Goal: Transaction & Acquisition: Obtain resource

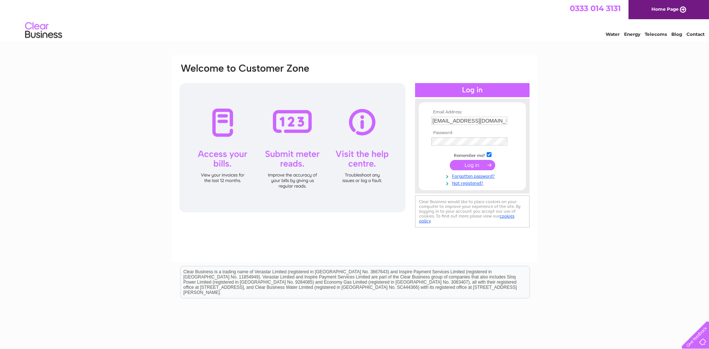
click at [489, 123] on input "higginson24@gmail.com" at bounding box center [469, 121] width 76 height 8
type input "thehideawaycafeltd@gmail.com"
click at [479, 163] on input "submit" at bounding box center [471, 165] width 45 height 10
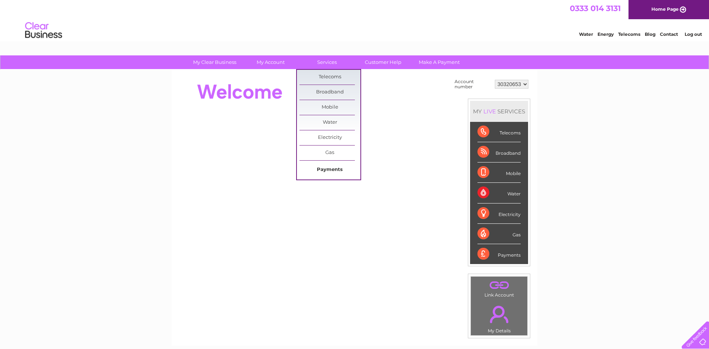
click at [342, 169] on link "Payments" at bounding box center [329, 169] width 61 height 15
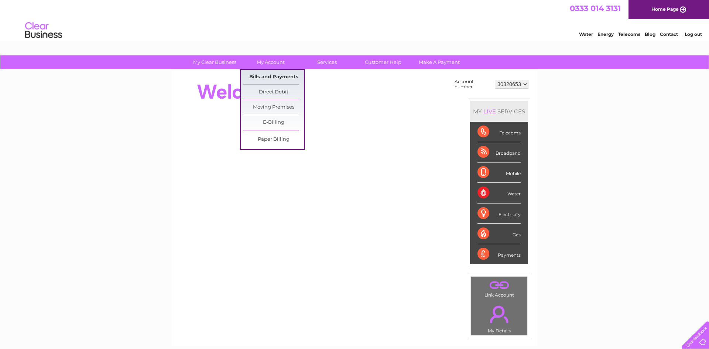
click at [284, 75] on link "Bills and Payments" at bounding box center [273, 77] width 61 height 15
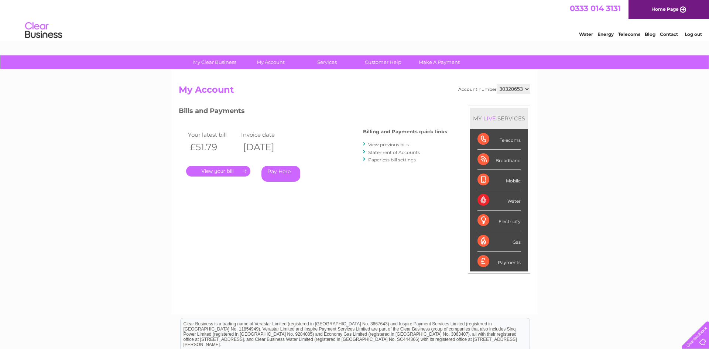
click at [219, 171] on link "." at bounding box center [218, 171] width 64 height 11
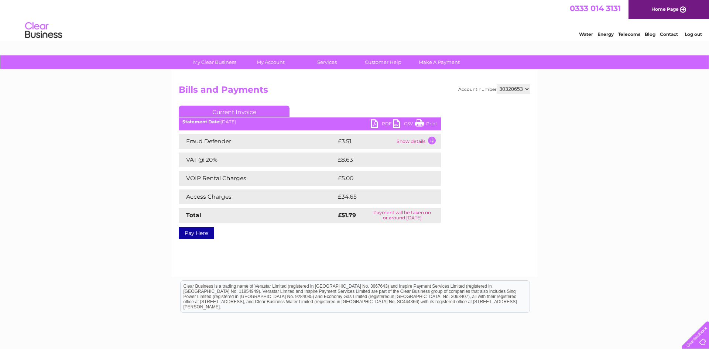
click at [429, 144] on td "Show details" at bounding box center [417, 141] width 46 height 15
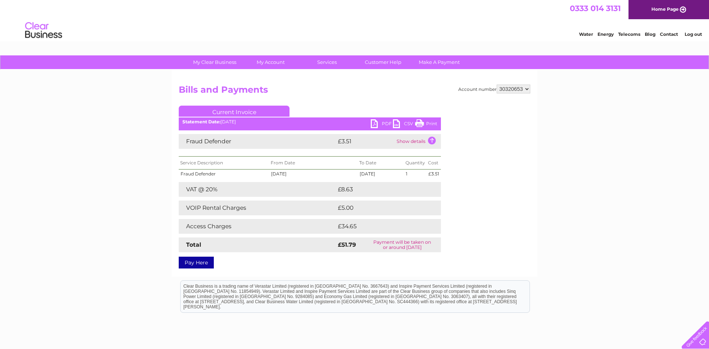
click at [270, 187] on td "VAT @ 20%" at bounding box center [257, 189] width 157 height 15
click at [386, 123] on link "PDF" at bounding box center [382, 124] width 22 height 11
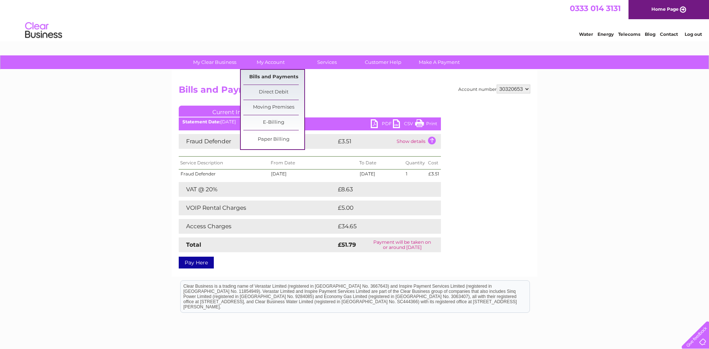
click at [273, 73] on link "Bills and Payments" at bounding box center [273, 77] width 61 height 15
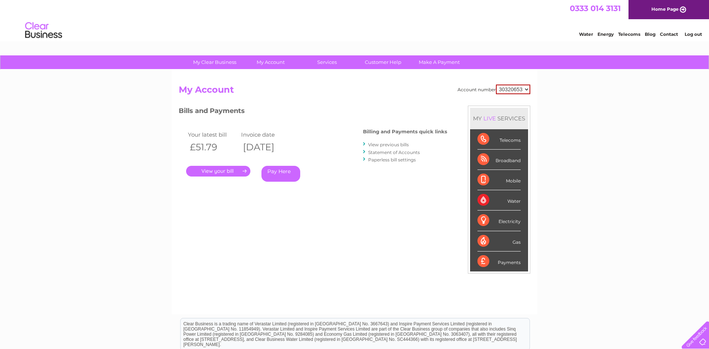
click at [507, 92] on select "30320653" at bounding box center [513, 90] width 34 height 10
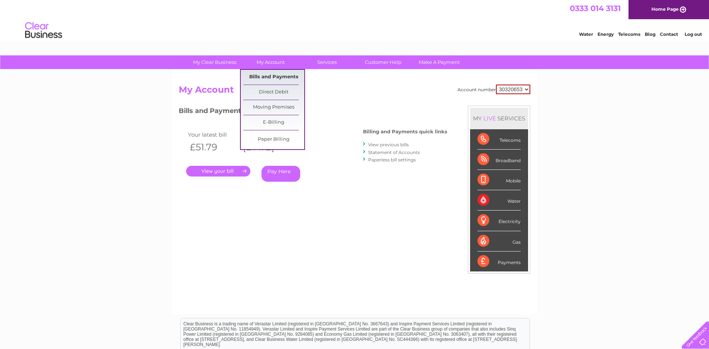
click at [280, 80] on link "Bills and Payments" at bounding box center [273, 77] width 61 height 15
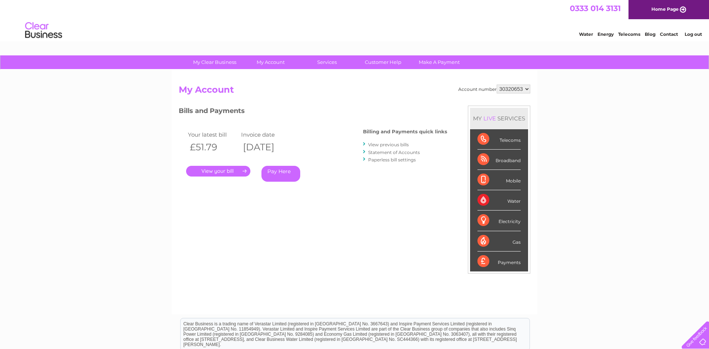
click at [397, 144] on link "View previous bills" at bounding box center [388, 145] width 41 height 6
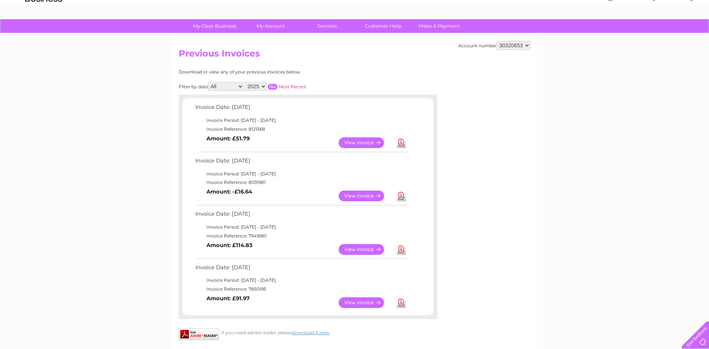
scroll to position [56, 0]
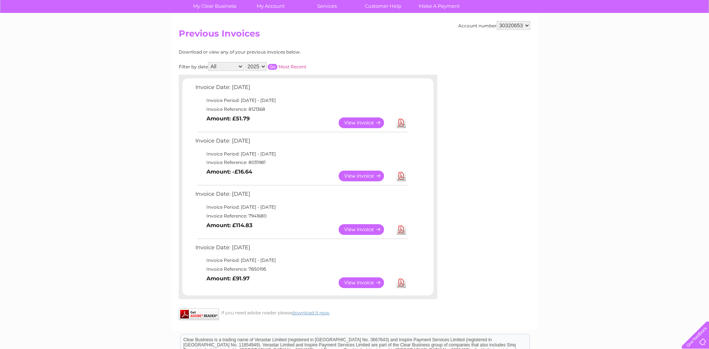
click at [400, 173] on link "Download" at bounding box center [400, 175] width 9 height 11
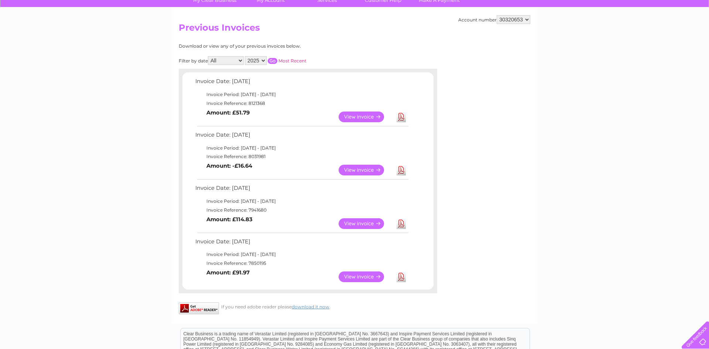
scroll to position [63, 0]
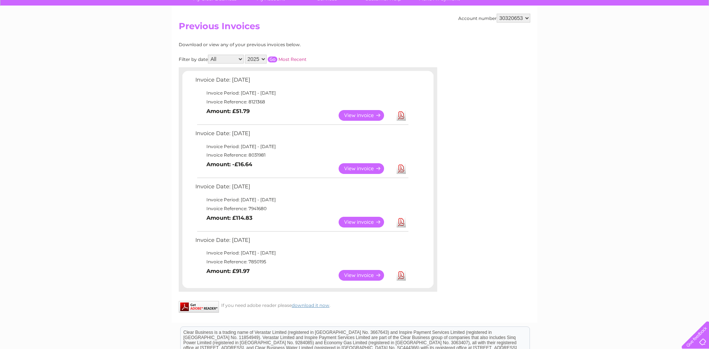
click at [376, 276] on link "View" at bounding box center [365, 275] width 54 height 11
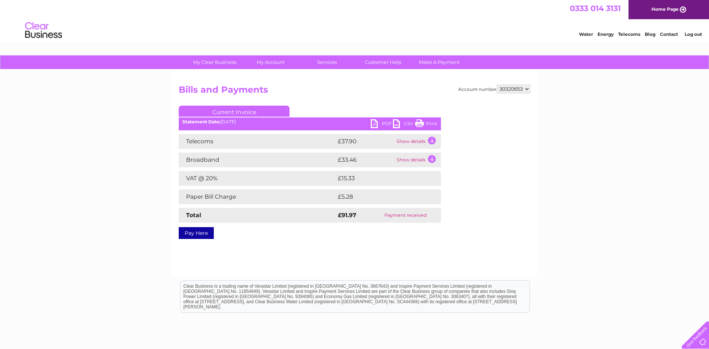
click at [382, 120] on link "PDF" at bounding box center [382, 124] width 22 height 11
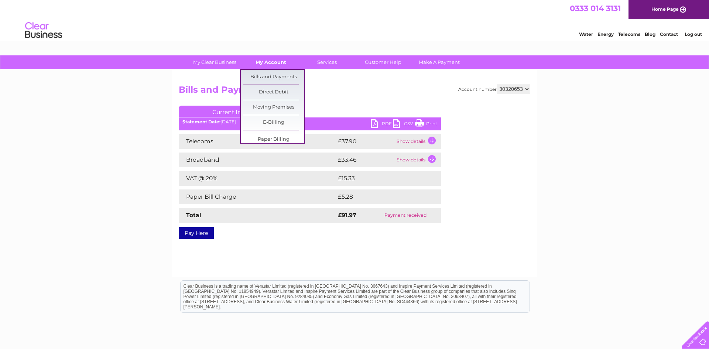
click at [280, 65] on link "My Account" at bounding box center [270, 62] width 61 height 14
click at [282, 73] on link "Bills and Payments" at bounding box center [273, 77] width 61 height 15
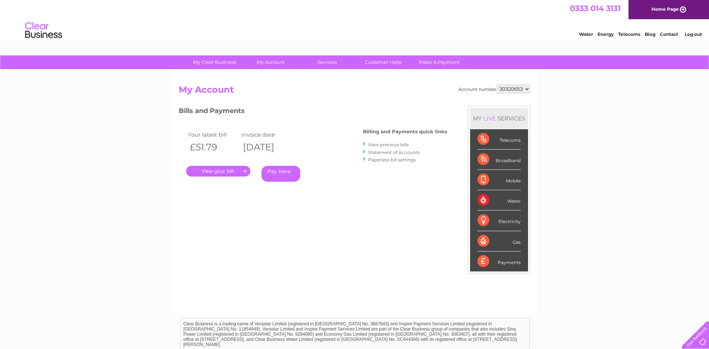
click at [405, 145] on link "View previous bills" at bounding box center [388, 145] width 41 height 6
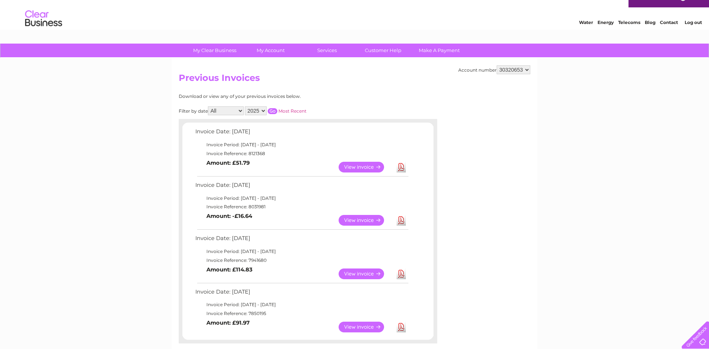
scroll to position [22, 0]
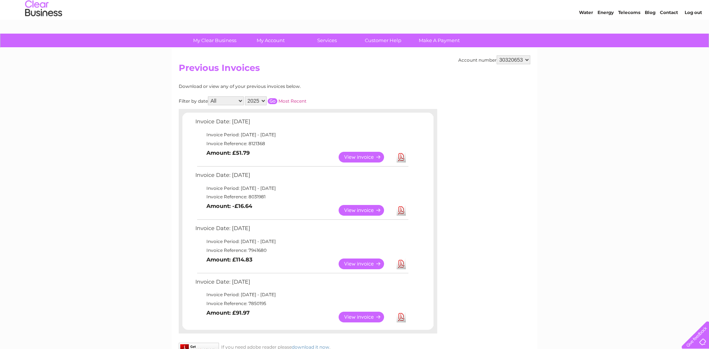
click at [401, 158] on link "Download" at bounding box center [400, 157] width 9 height 11
click at [616, 85] on div "My Clear Business Login Details My Details My Preferences Link Account My Accou…" at bounding box center [354, 262] width 709 height 457
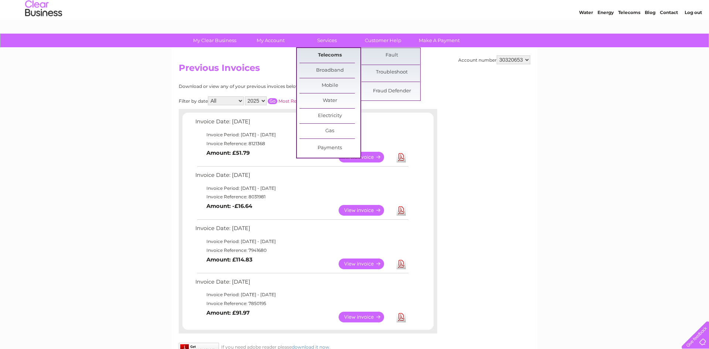
click at [321, 55] on link "Telecoms" at bounding box center [329, 55] width 61 height 15
click at [377, 90] on link "Fraud Defender" at bounding box center [391, 91] width 61 height 15
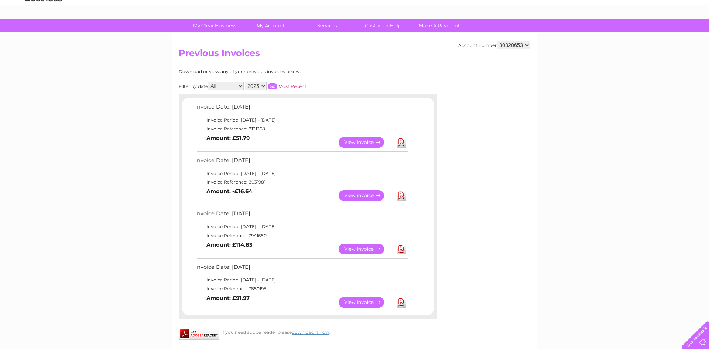
scroll to position [56, 0]
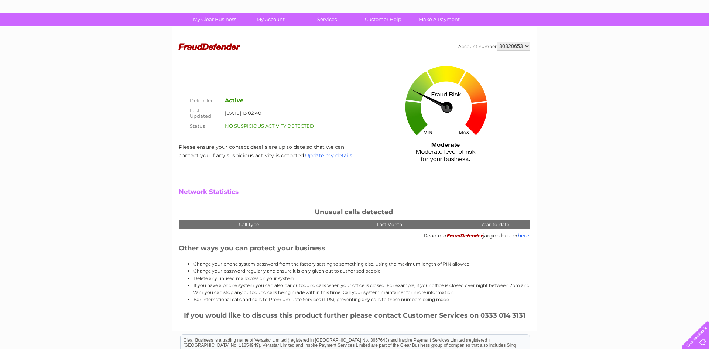
scroll to position [38, 0]
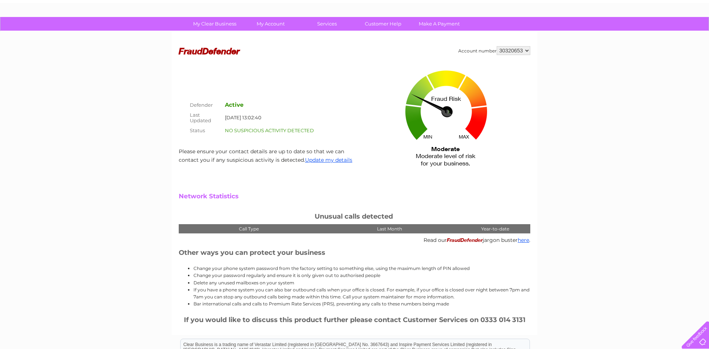
click at [520, 51] on select "30320653" at bounding box center [513, 50] width 34 height 9
click at [498, 46] on select "30320653" at bounding box center [513, 50] width 34 height 9
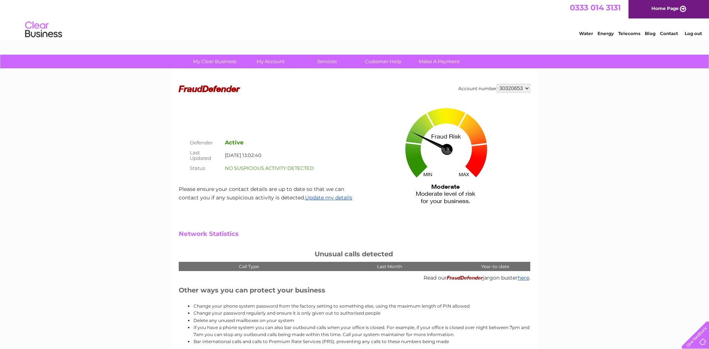
scroll to position [0, 0]
